Goal: Navigation & Orientation: Go to known website

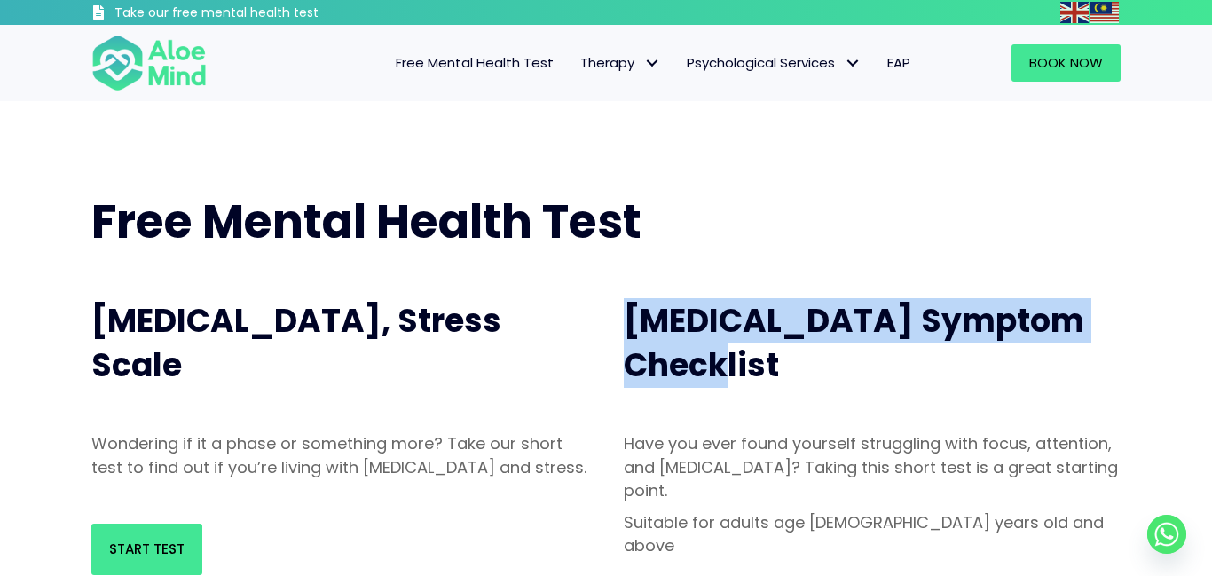
drag, startPoint x: 629, startPoint y: 320, endPoint x: 953, endPoint y: 354, distance: 325.6
click at [953, 354] on h2 "[MEDICAL_DATA] Symptom Checklist" at bounding box center [872, 344] width 497 height 90
copy span "Adult ADHD Symptom Checklist"
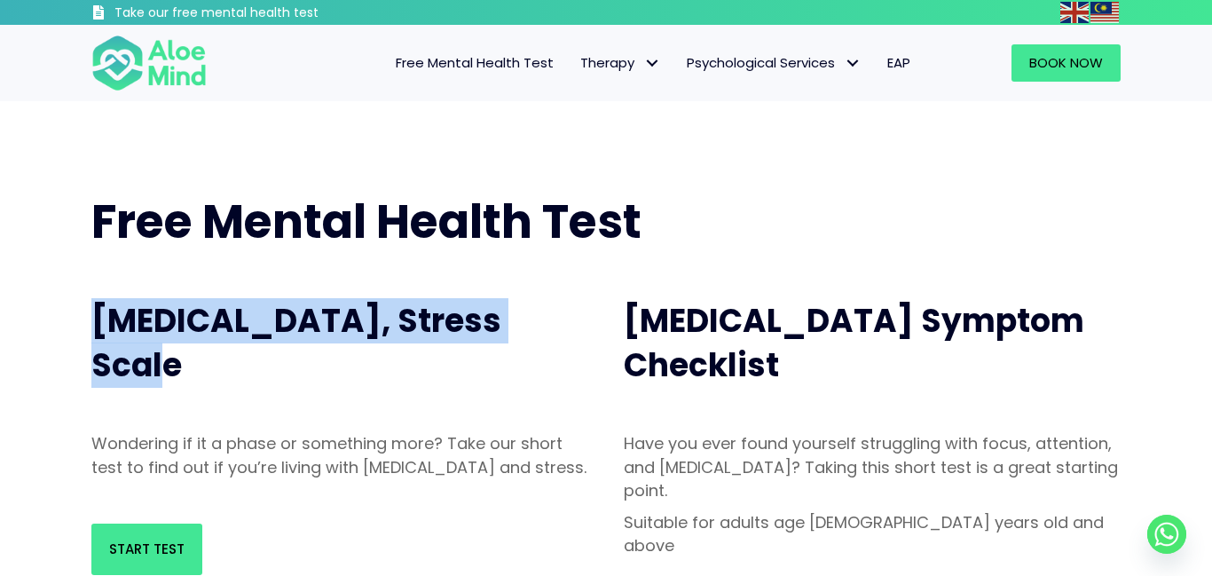
drag, startPoint x: 100, startPoint y: 327, endPoint x: 562, endPoint y: 328, distance: 461.4
click at [562, 328] on h2 "Depression, Anxiety, Stress Scale" at bounding box center [339, 344] width 497 height 90
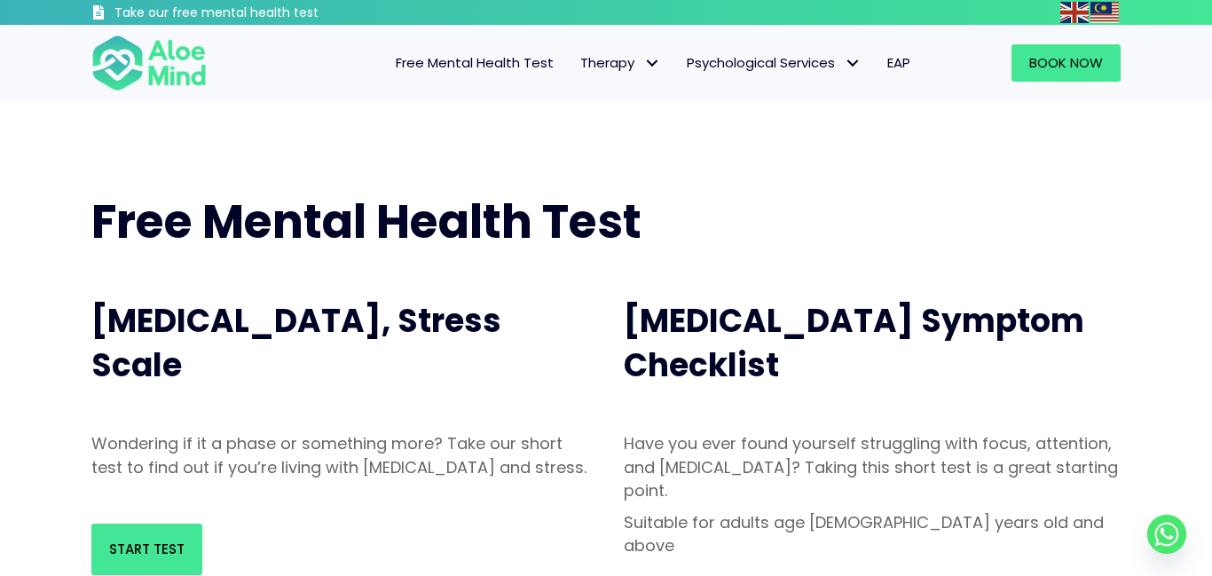
drag, startPoint x: 94, startPoint y: 321, endPoint x: 403, endPoint y: 353, distance: 310.5
click at [403, 353] on h2 "Depression, Anxiety, Stress Scale" at bounding box center [339, 344] width 497 height 90
copy span "Depression, Anxiety, Stress Scale"
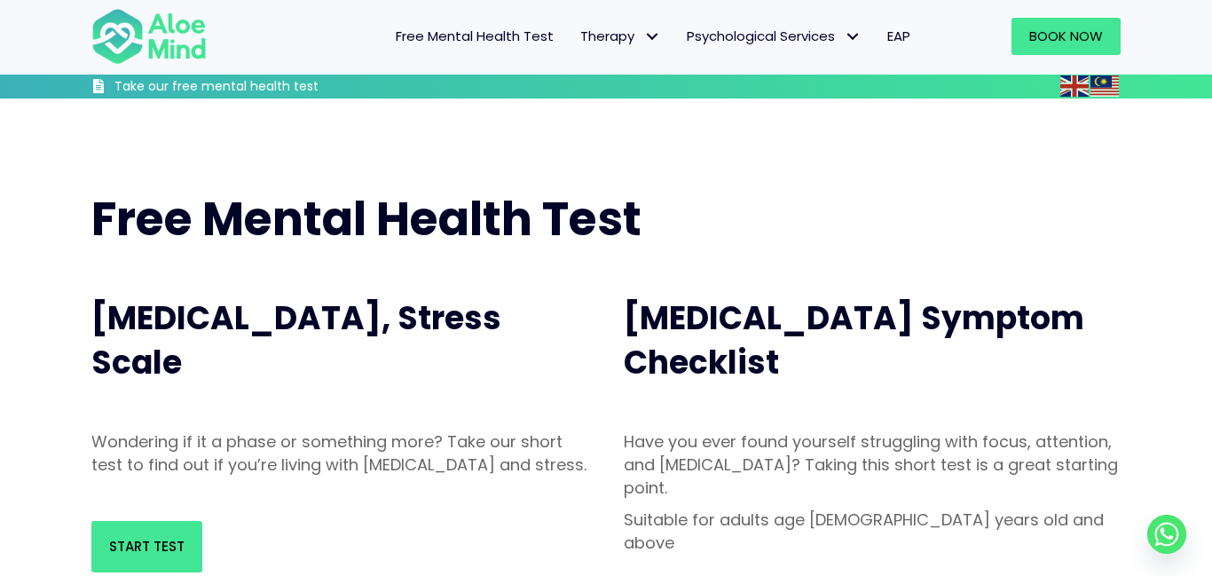
scroll to position [243, 0]
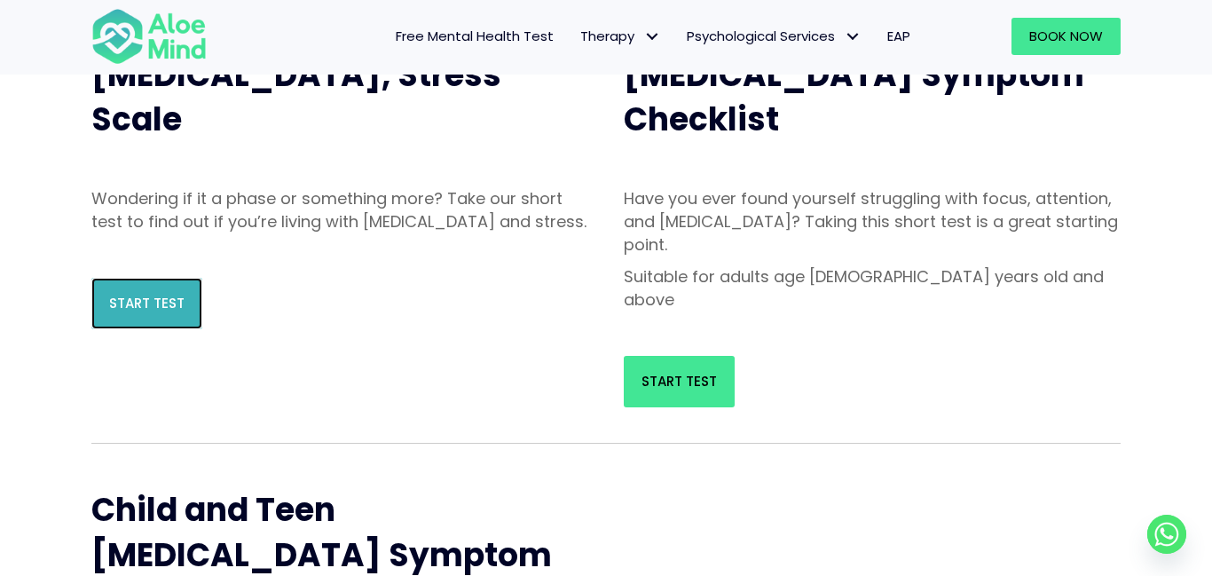
click at [174, 312] on span "Start Test" at bounding box center [146, 303] width 75 height 19
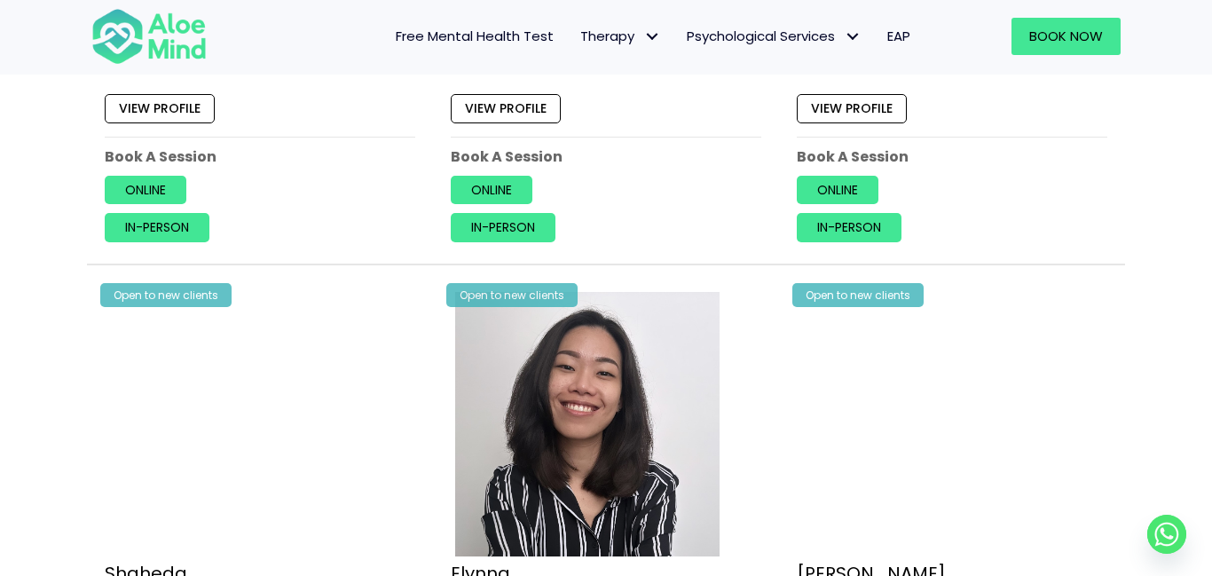
scroll to position [1134, 0]
